Goal: Task Accomplishment & Management: Use online tool/utility

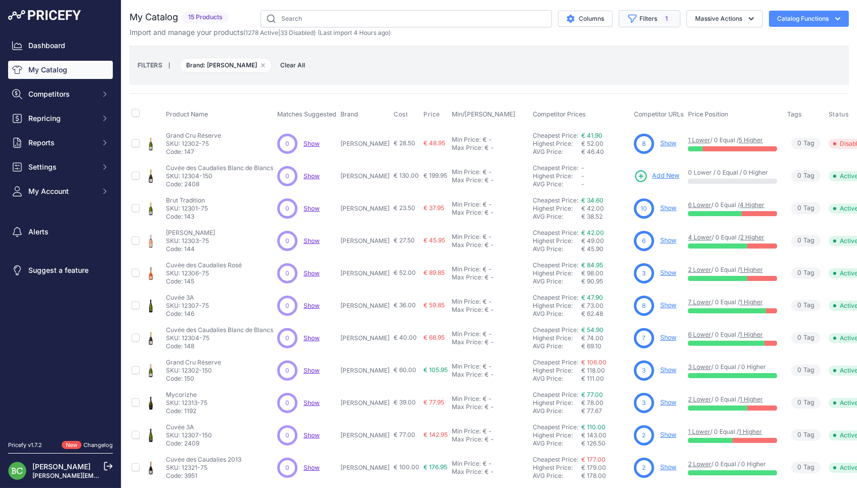
click at [639, 25] on button "Filters 1" at bounding box center [650, 18] width 62 height 17
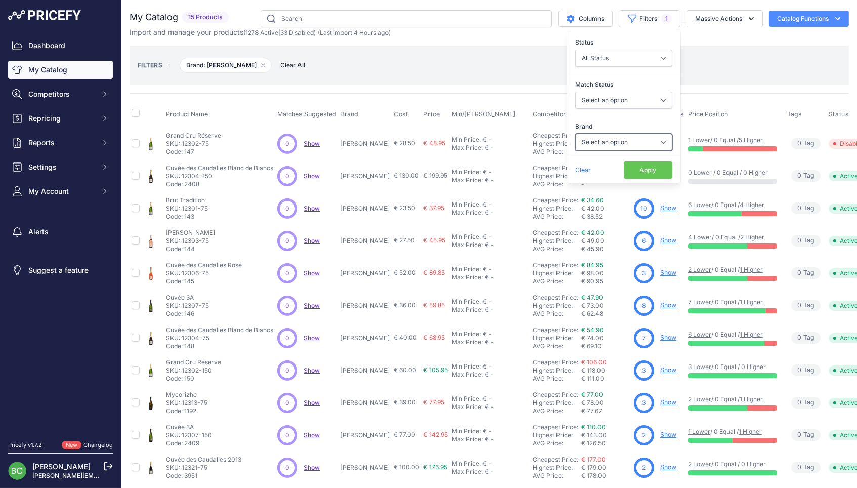
select select "Piper-Heidsieck"
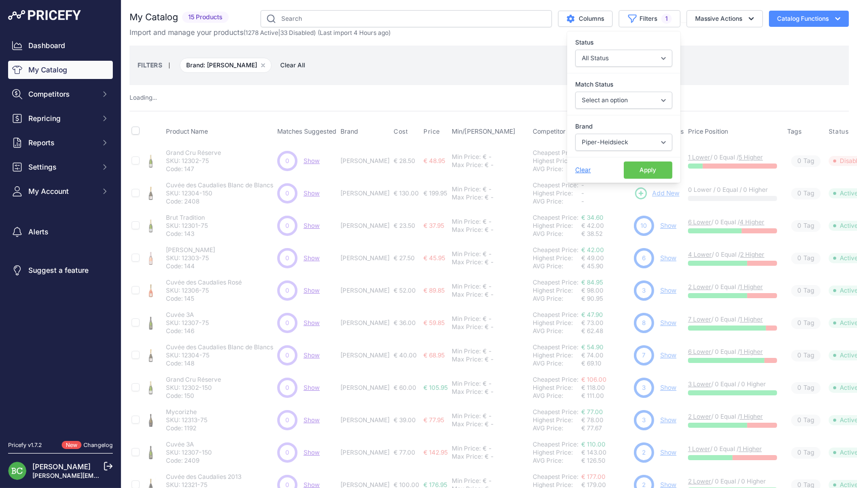
click at [638, 170] on button "Apply" at bounding box center [648, 169] width 49 height 17
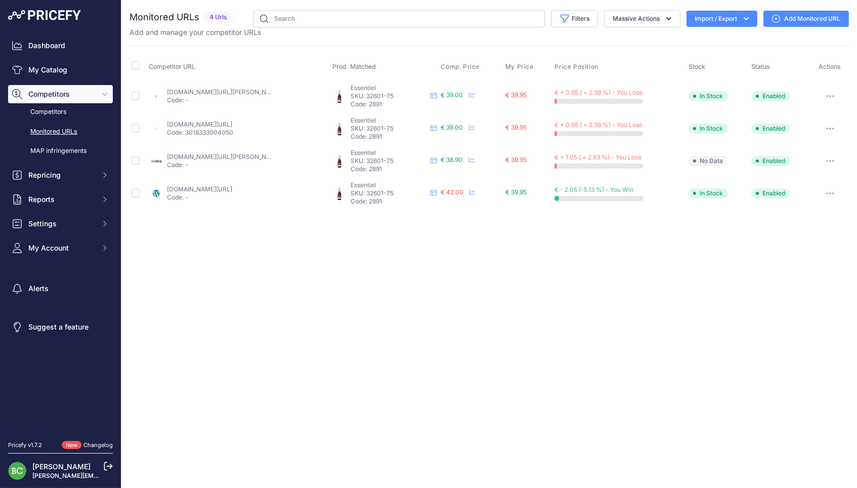
click at [255, 92] on link "enviedechamp.com/fr/champagne-piper-heidsieck/933-cuvee-extra-brut-essentiel-30…" at bounding box center [224, 92] width 114 height 8
click at [233, 120] on link "we-love-bubbles.fr/piper-heidsieck-cuvee-essentiel-extra-brut?prirule_jdsnikfkf…" at bounding box center [199, 124] width 65 height 8
click at [240, 154] on link "vinatis.com/47050-champagne-piper-heidsieck-essentiel-extra-brut?prirule_jdsnik…" at bounding box center [224, 157] width 114 height 8
click at [233, 188] on link "brut-de-champ.com/produit/piper-heidsieck-cuvee-essentiel/?prirule_jdsnikfkfjsd…" at bounding box center [199, 189] width 65 height 8
click at [805, 16] on link "Add Monitored URL" at bounding box center [805, 19] width 85 height 16
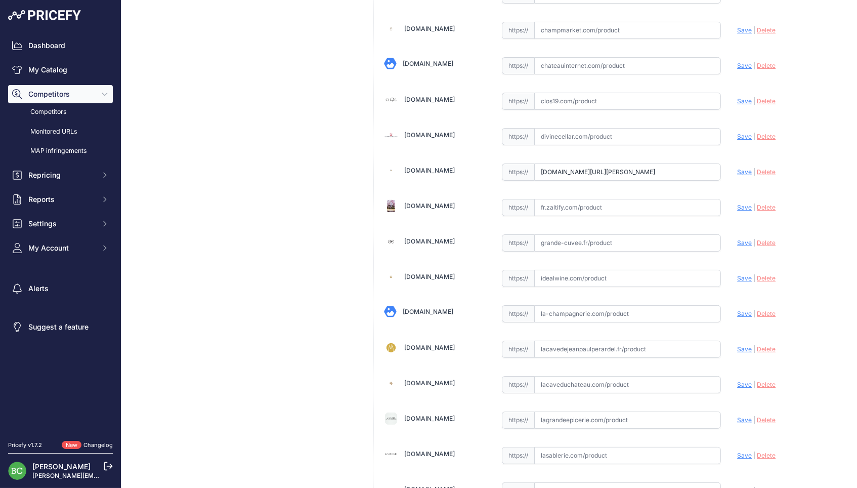
scroll to position [486, 0]
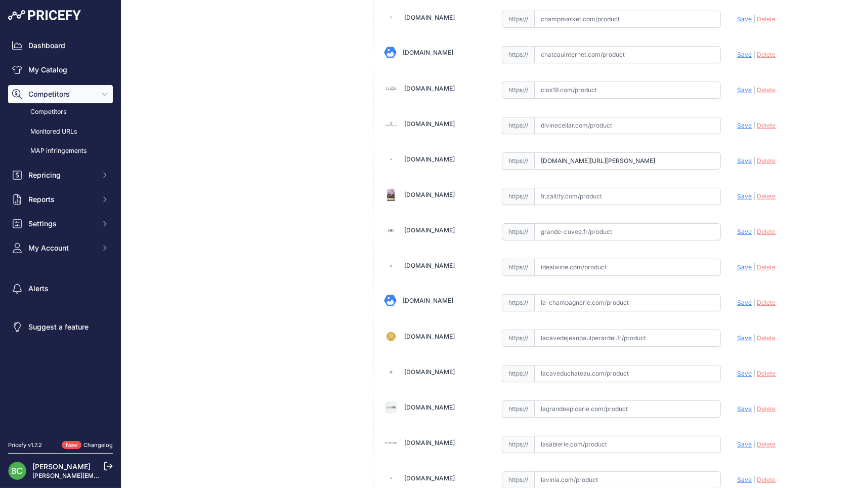
click at [575, 18] on input "text" at bounding box center [627, 19] width 187 height 17
paste input "https://www.champmarket.com/champagne/piper-heidsieck-essentiel-extra-brut-bout…"
click at [745, 15] on span "Save" at bounding box center [744, 19] width 15 height 8
type input "https://www.champmarket.com/champagne/piper-heidsieck-essentiel-extra-brut-bout…"
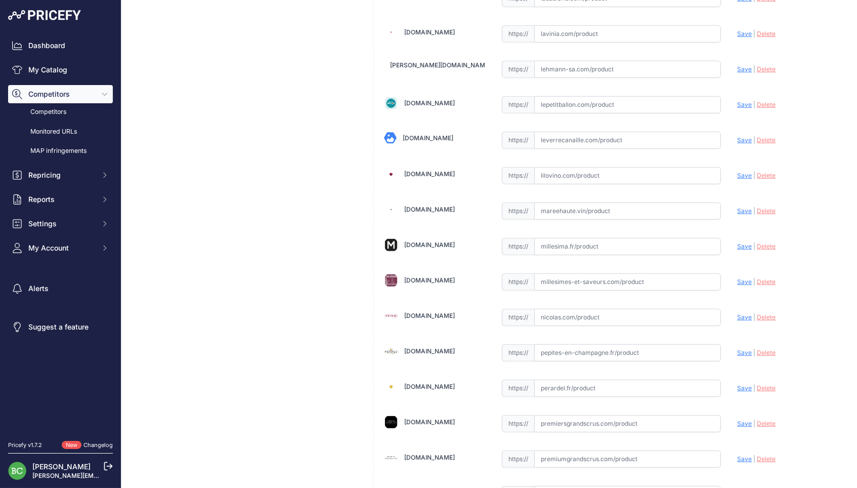
scroll to position [932, 0]
click at [585, 34] on input "text" at bounding box center [627, 32] width 187 height 17
paste input "https://www.lavinia.com/fr-fr/piper-heidsieck-cuvee-essentiel-brut-0-75"
click at [740, 29] on span "Save" at bounding box center [744, 33] width 15 height 8
type input "https://www.lavinia.com/fr-fr/piper-heidsieck-cuvee-essentiel-brut-0-75?prirule…"
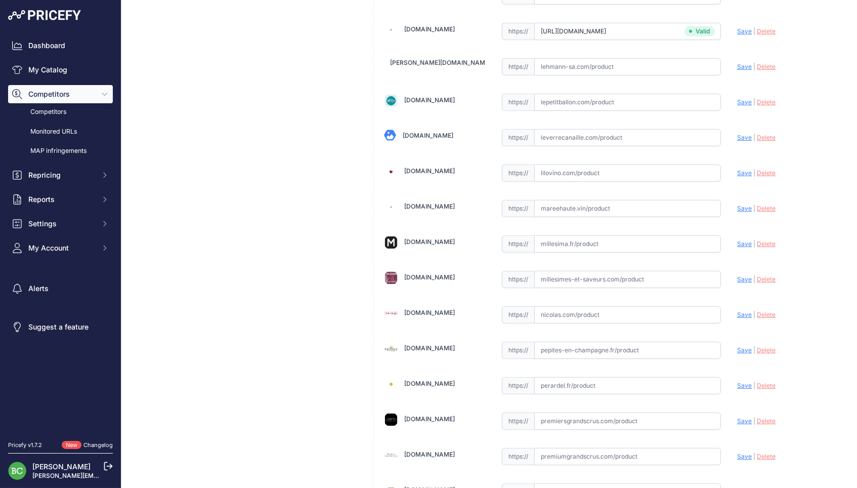
scroll to position [960, 0]
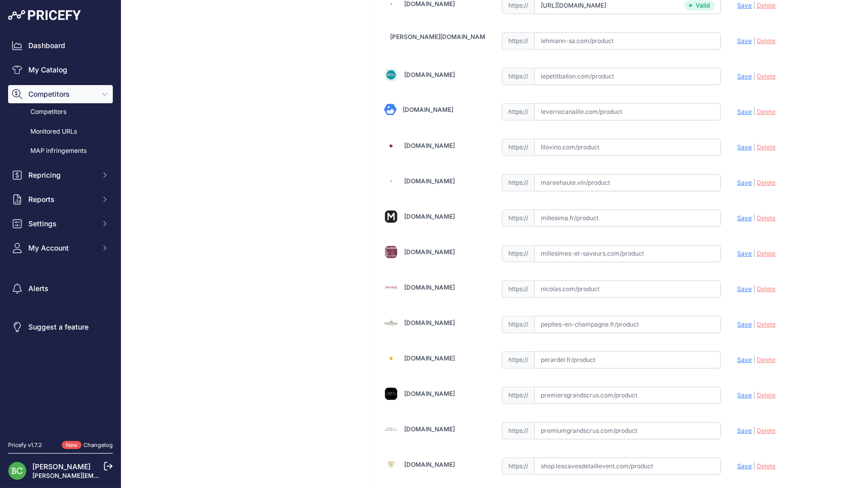
click at [585, 281] on input "text" at bounding box center [627, 288] width 187 height 17
paste input "https://www.nicolas.com/fr/CHAMPAGNES/Champagnes/CHAMPAGNE-BRUT/CHAMPAGNE-PIPER…"
click at [743, 285] on span "Save" at bounding box center [744, 289] width 15 height 8
type input "[URL][DOMAIN_NAME][PERSON_NAME]"
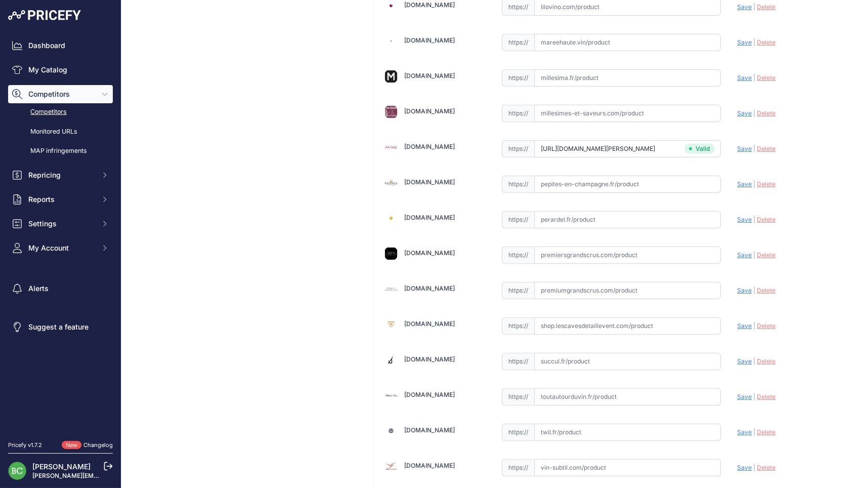
scroll to position [1131, 0]
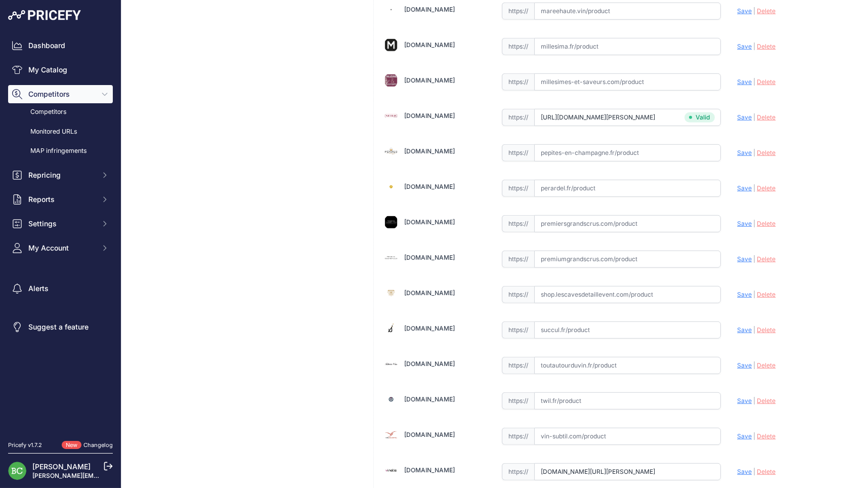
click at [594, 146] on input "text" at bounding box center [627, 152] width 187 height 17
paste input "https://pepites-en-champagne.fr/fr/vignerons/champagne-piper-heidsieck-essentie…"
click at [742, 149] on span "Save" at bounding box center [744, 153] width 15 height 8
type input "[URL][DOMAIN_NAME][PERSON_NAME]"
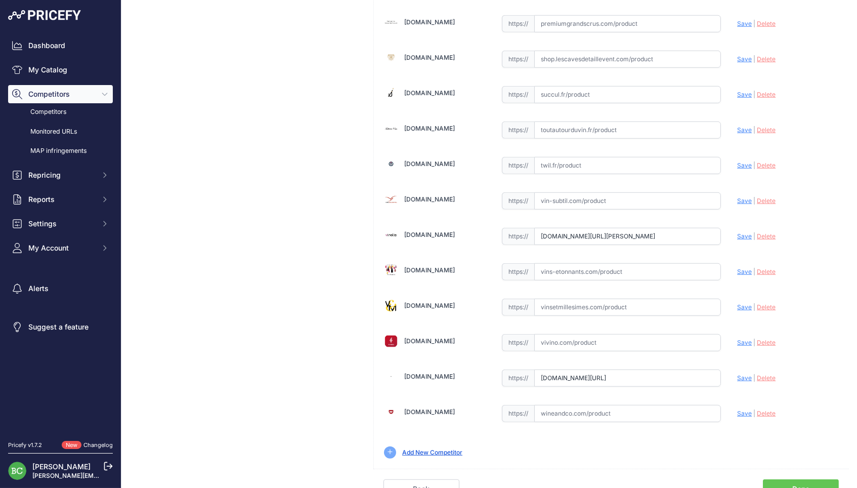
scroll to position [0, 0]
click at [682, 228] on input "www.vinatis.com/47050-champagne-piper-heidsieck-essentiel-extra-brut?prirule_jd…" at bounding box center [627, 236] width 187 height 17
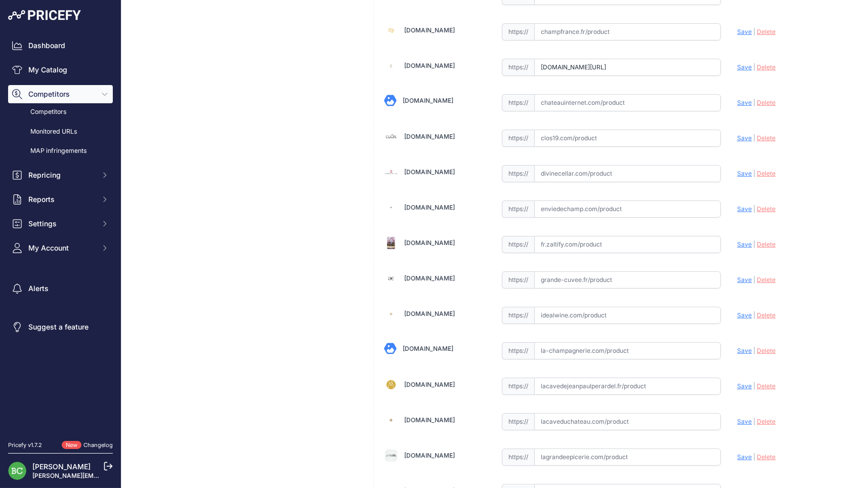
scroll to position [451, 0]
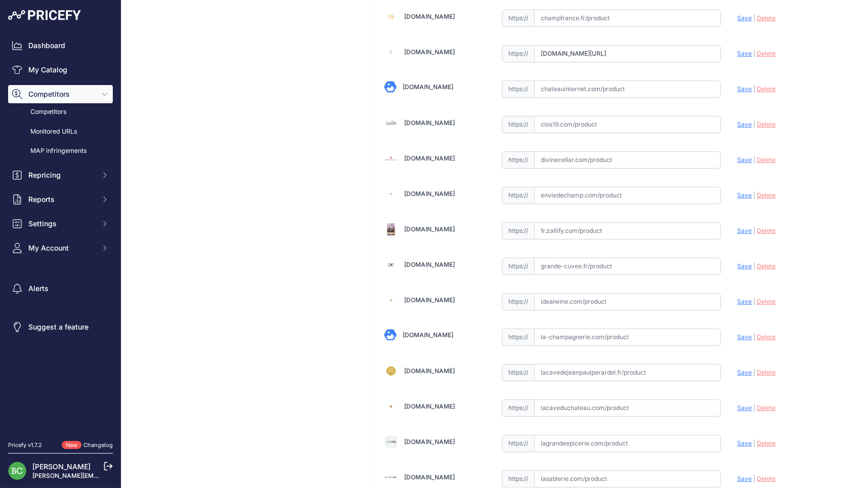
drag, startPoint x: 541, startPoint y: 49, endPoint x: 776, endPoint y: 51, distance: 235.2
click at [776, 51] on div "[DOMAIN_NAME] Valid Save" at bounding box center [611, 495] width 475 height 1775
paste input "[URL][DOMAIN_NAME]"
click at [741, 50] on span "Save" at bounding box center [744, 54] width 15 height 8
type input "[URL][DOMAIN_NAME]"
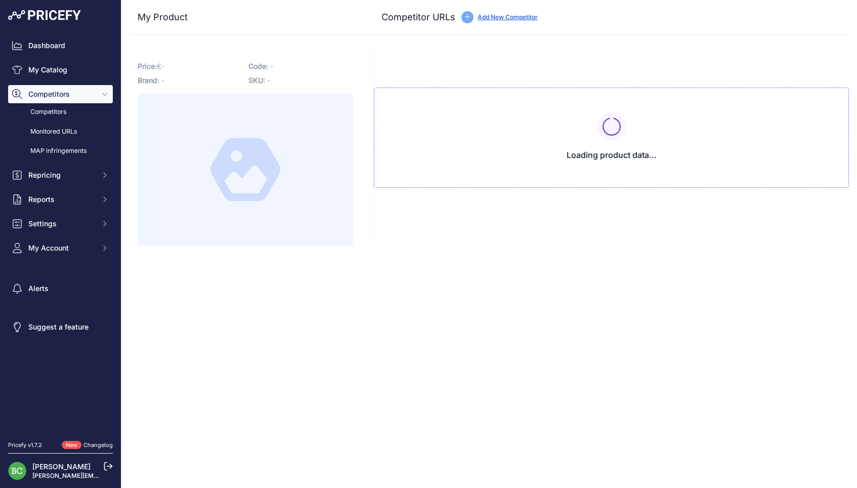
type input "[DOMAIN_NAME][URL]"
type input "www.champmarket.com/champagne/piper-heidsieck-essentiel-blanc-de-blancs-extra-b…"
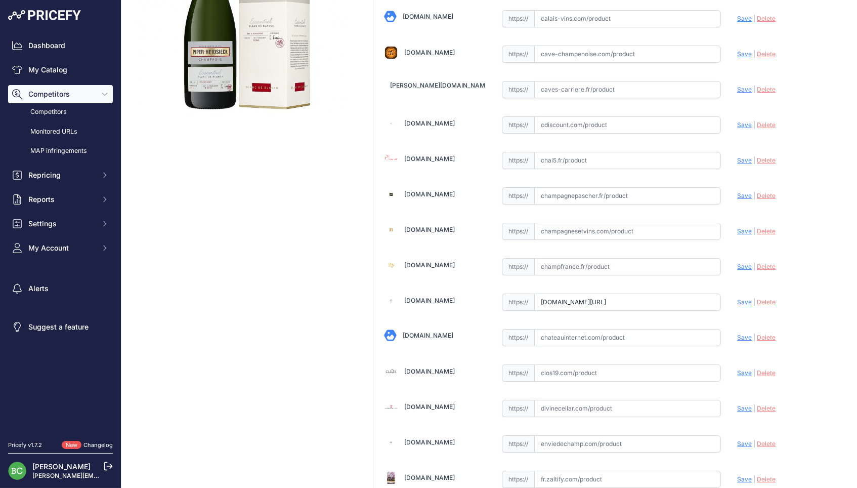
scroll to position [307, 0]
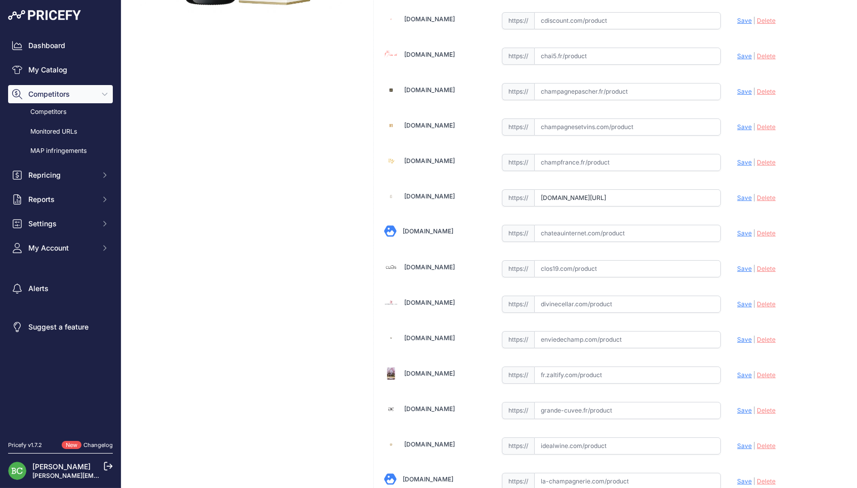
click at [697, 200] on input "www.champmarket.com/champagne/piper-heidsieck-essentiel-blanc-de-blancs-extra-b…" at bounding box center [627, 197] width 187 height 17
click at [696, 196] on input "www.champmarket.com/champagne/piper-heidsieck-essentiel-blanc-de-blancs-extra-b…" at bounding box center [627, 197] width 187 height 17
drag, startPoint x: 298, startPoint y: 248, endPoint x: 180, endPoint y: 214, distance: 123.1
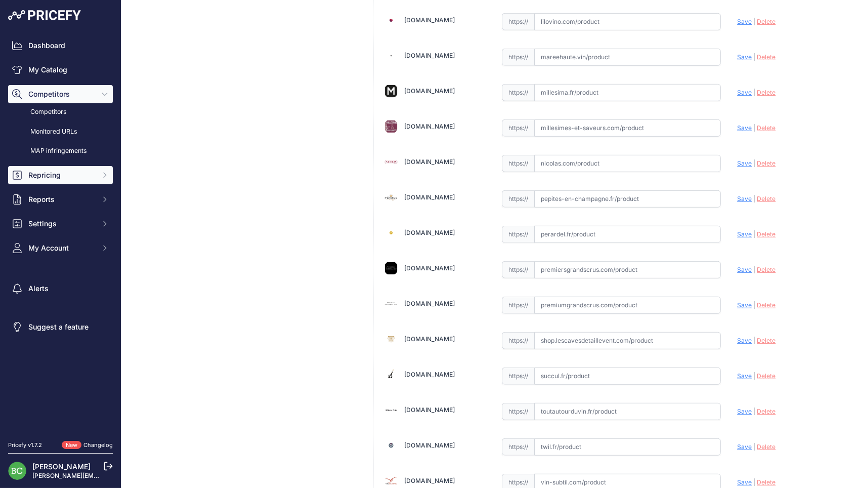
scroll to position [1093, 0]
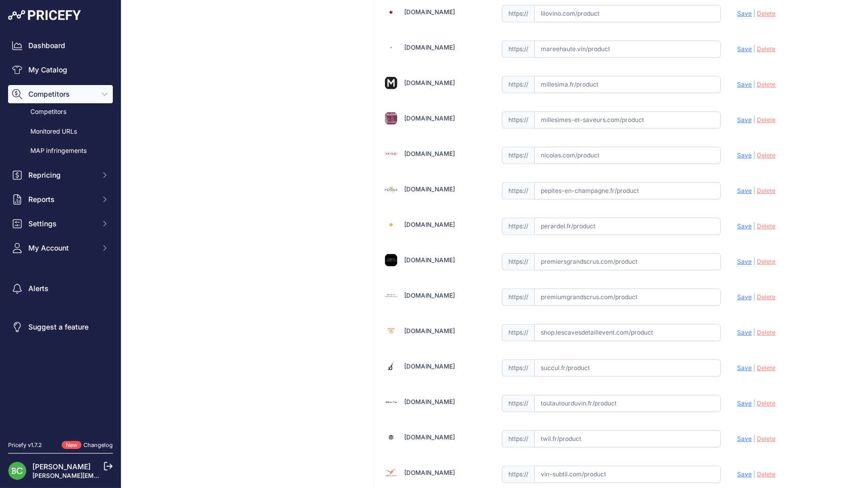
click at [582, 191] on input "text" at bounding box center [627, 190] width 187 height 17
paste input "https://pepites-en-champagne.fr/fr/vignerons/champagne-piper-heidsieck-essentie…"
click at [743, 187] on span "Save" at bounding box center [744, 191] width 15 height 8
type input "https://pepites-en-champagne.fr/fr/vignerons/champagne-piper-heidsieck-essentie…"
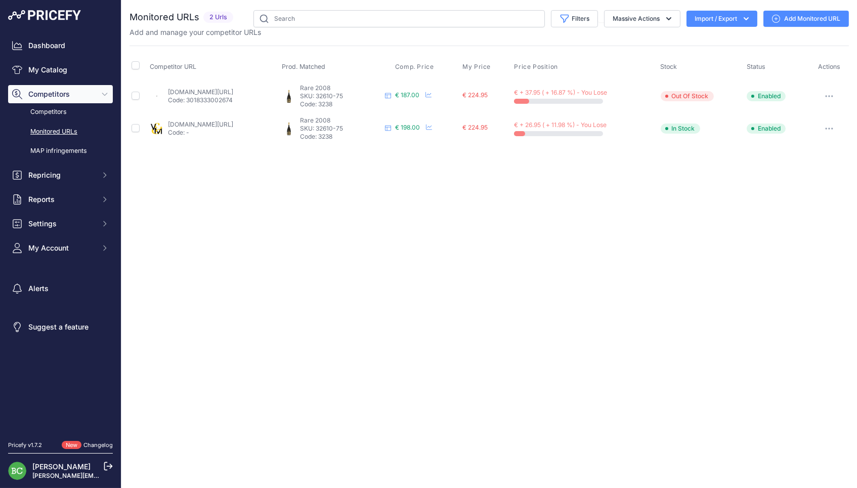
click at [233, 91] on link "[DOMAIN_NAME][URL]" at bounding box center [200, 92] width 65 height 8
click at [233, 122] on link "vinsetmillesimes.com/fr/rare/102192-rare-champagne-2008.html?prirule_jdsnikfkfj…" at bounding box center [200, 124] width 65 height 8
click at [797, 19] on link "Add Monitored URL" at bounding box center [805, 19] width 85 height 16
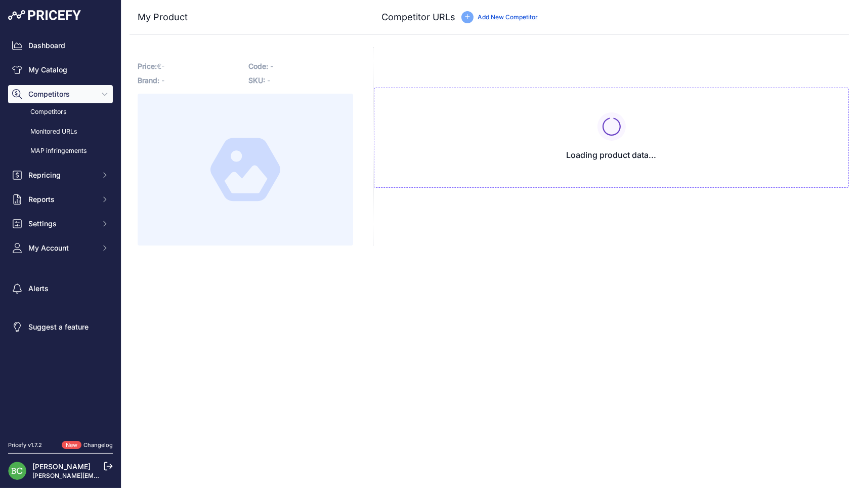
type input "www.vinsetmillesimes.com/fr/rare/102192-rare-champagne-2008.html?prirule_jdsnik…"
type input "we-love-bubbles.fr/piper-heidsieck-cuvee-rare-2008"
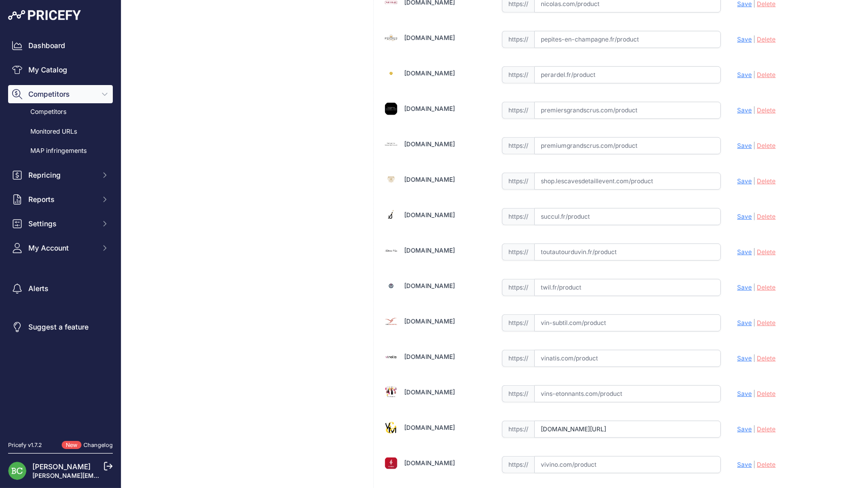
scroll to position [1247, 0]
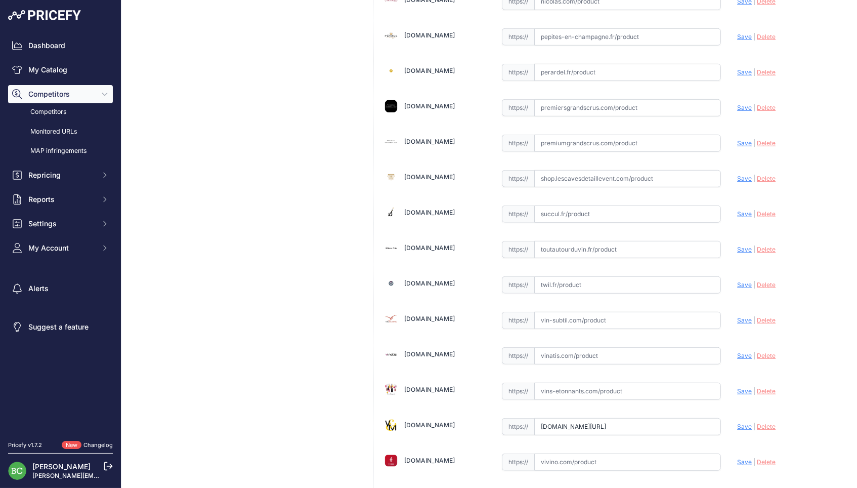
click at [575, 170] on input "text" at bounding box center [627, 178] width 187 height 17
paste input "https://shop.lescavesdetaillevent.com/champagnes/1652-Champagne-Rare-2008.html"
click at [745, 175] on span "Save" at bounding box center [744, 179] width 15 height 8
type input "https://shop.lescavesdetaillevent.com/champagnes/1652-Champagne-Rare-2008.html?…"
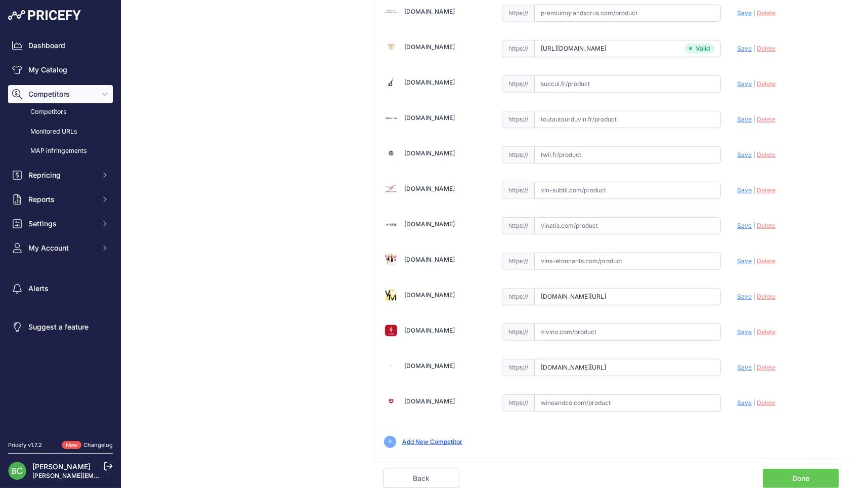
scroll to position [1366, 0]
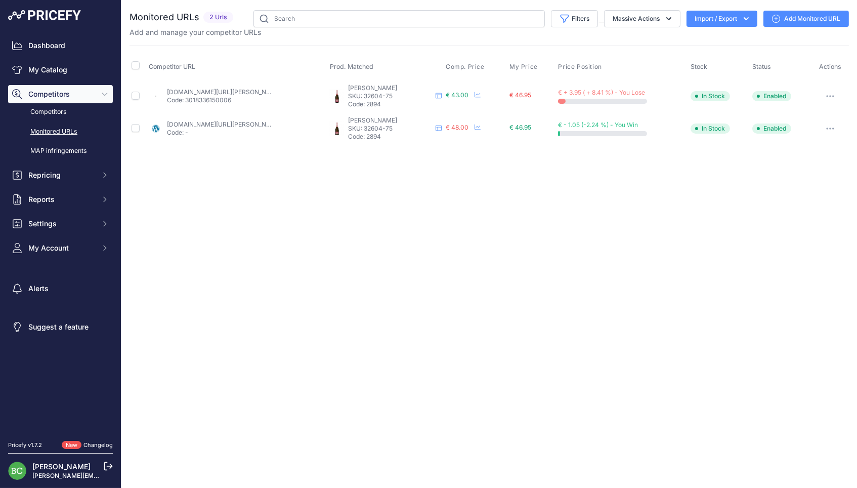
click at [252, 89] on link "[DOMAIN_NAME][URL][PERSON_NAME]" at bounding box center [224, 92] width 114 height 8
drag, startPoint x: 268, startPoint y: 126, endPoint x: 258, endPoint y: 124, distance: 9.3
click at [267, 128] on p "Code: -" at bounding box center [219, 132] width 105 height 8
click at [254, 123] on link "brut-de-champ.com/produit/piper-heidsieck-rose-sauvage/?prirule_jdsnikfkfjsd=26…" at bounding box center [224, 124] width 114 height 8
click at [795, 18] on link "Add Monitored URL" at bounding box center [805, 19] width 85 height 16
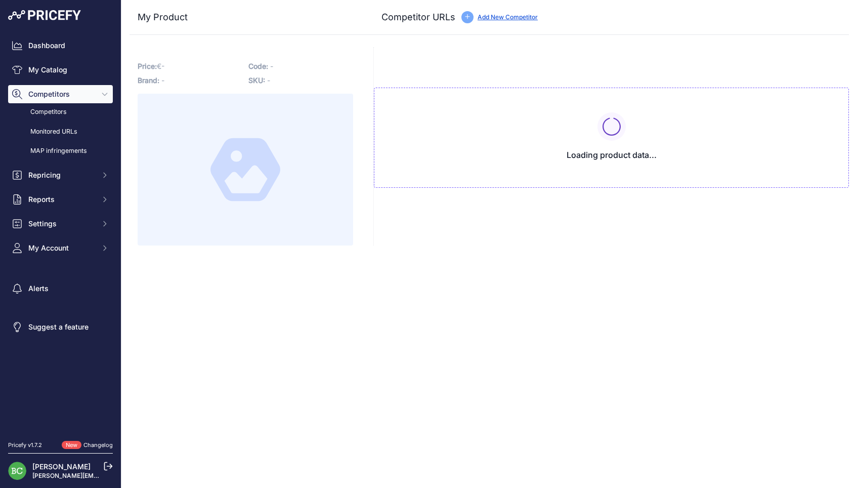
type input "[DOMAIN_NAME][URL][PERSON_NAME]"
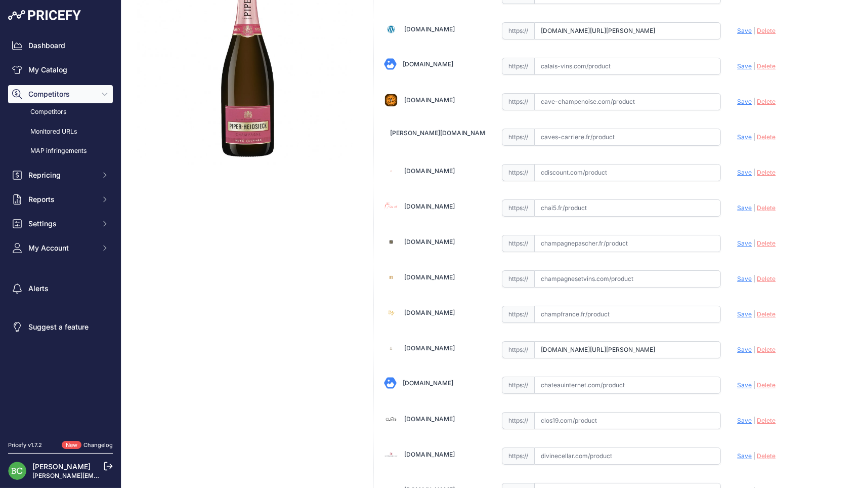
scroll to position [163, 0]
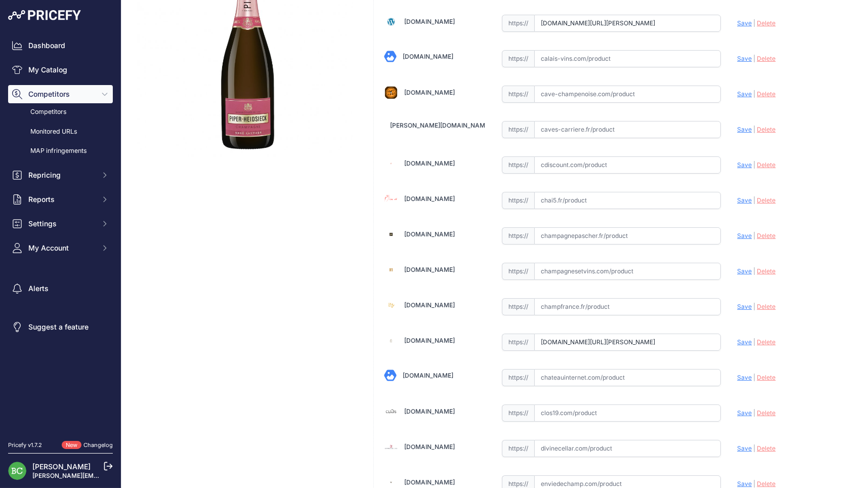
drag, startPoint x: 540, startPoint y: 338, endPoint x: 810, endPoint y: 335, distance: 269.6
click at [764, 338] on span "Delete" at bounding box center [766, 342] width 19 height 8
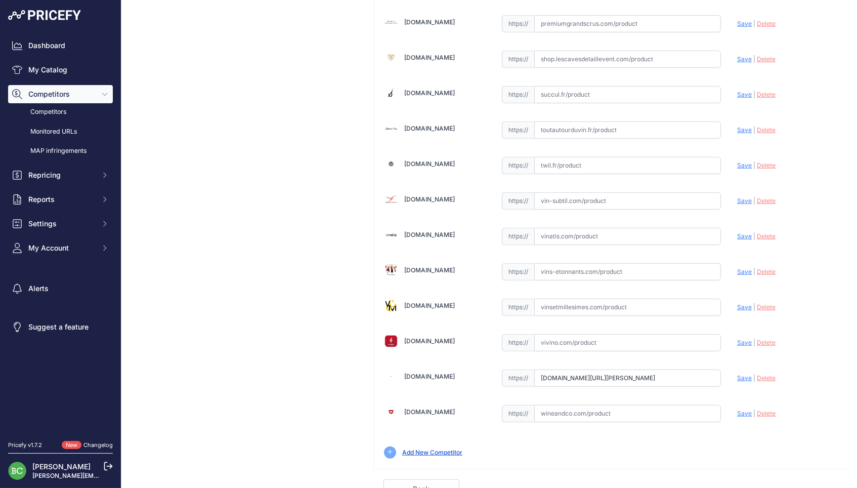
scroll to position [0, 0]
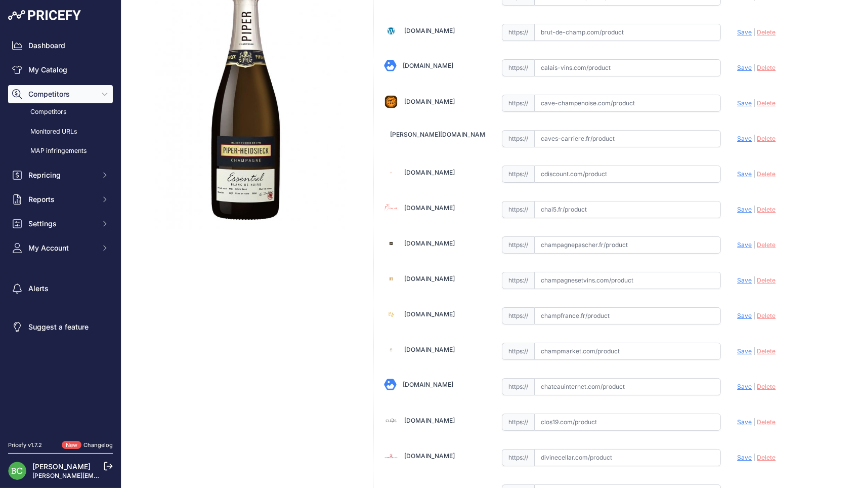
scroll to position [163, 0]
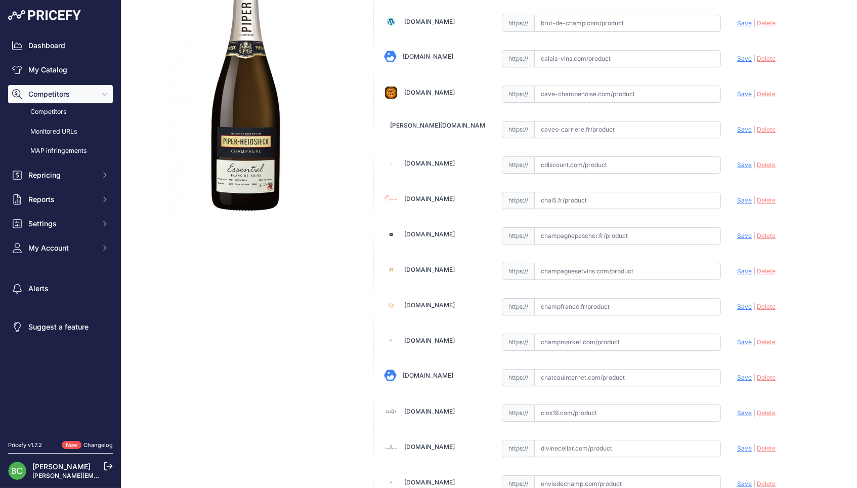
click at [555, 333] on input "text" at bounding box center [627, 341] width 187 height 17
paste input "https://www.champmarket.com/champagne/piper-heidsieck-essentiel-blanc-de-noirs-…"
click at [745, 338] on span "Save" at bounding box center [744, 342] width 15 height 8
type input "https://www.champmarket.com/champagne/piper-heidsieck-essentiel-blanc-de-noirs-…"
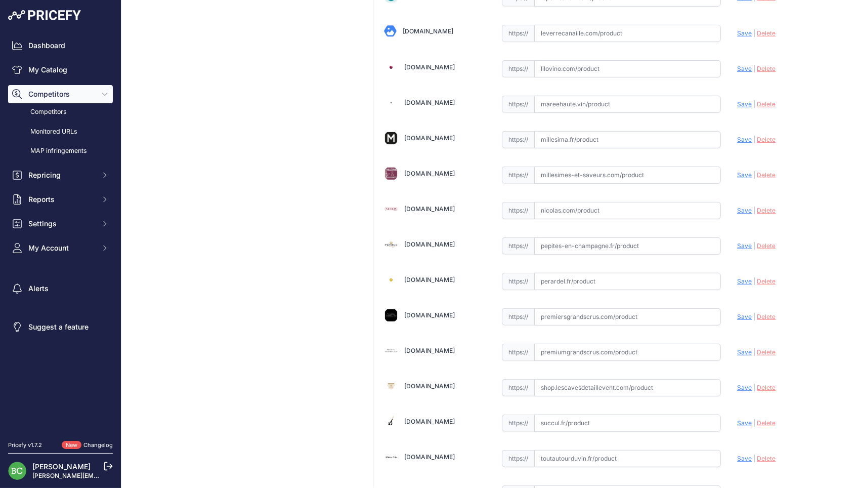
scroll to position [1039, 0]
click at [568, 238] on input "text" at bounding box center [627, 244] width 187 height 17
paste input "https://pepites-en-champagne.fr/fr/vignerons/champagne-piper-heidsieck-essentie…"
drag, startPoint x: 738, startPoint y: 242, endPoint x: 742, endPoint y: 237, distance: 6.5
click at [742, 241] on span "Save" at bounding box center [744, 245] width 15 height 8
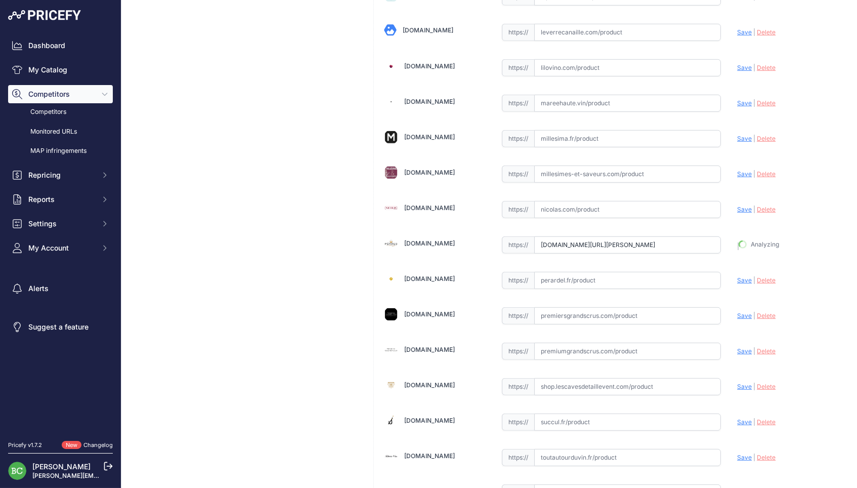
type input "https://pepites-en-champagne.fr/fr/vignerons/champagne-piper-heidsieck-essentie…"
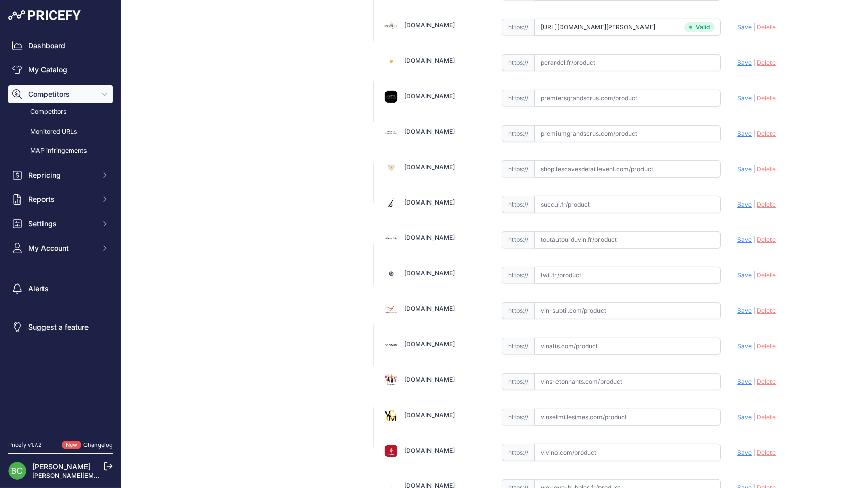
scroll to position [1283, 0]
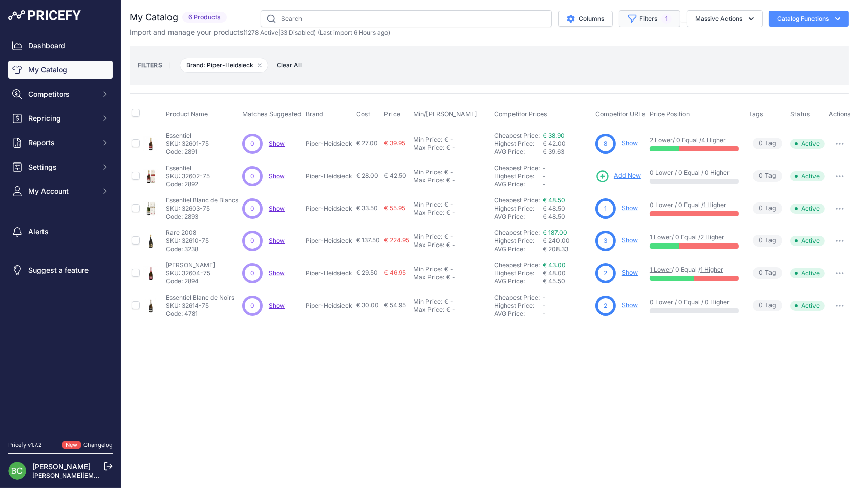
click at [656, 18] on button "Filters 1" at bounding box center [650, 18] width 62 height 17
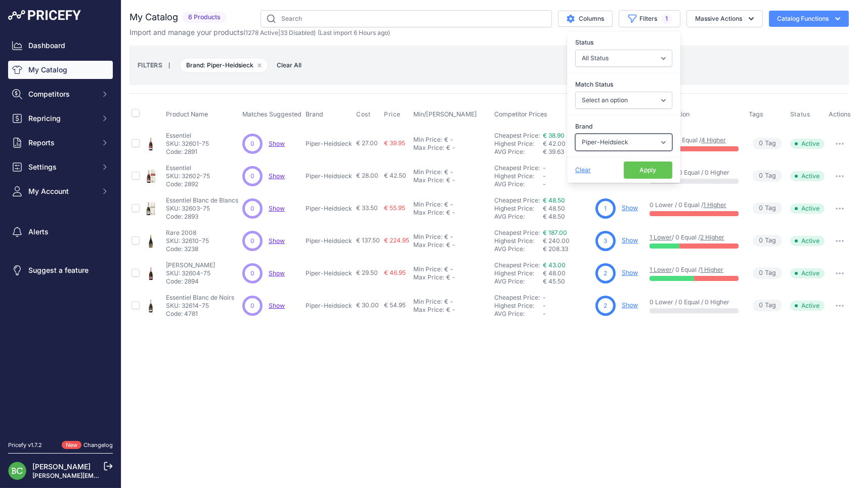
select select "[PERSON_NAME]"
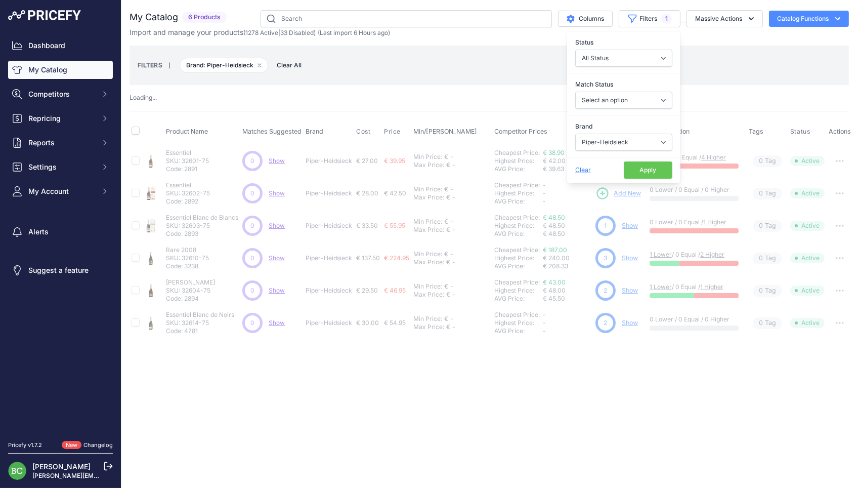
click at [645, 170] on button "Apply" at bounding box center [648, 169] width 49 height 17
